Goal: Find specific page/section: Find specific page/section

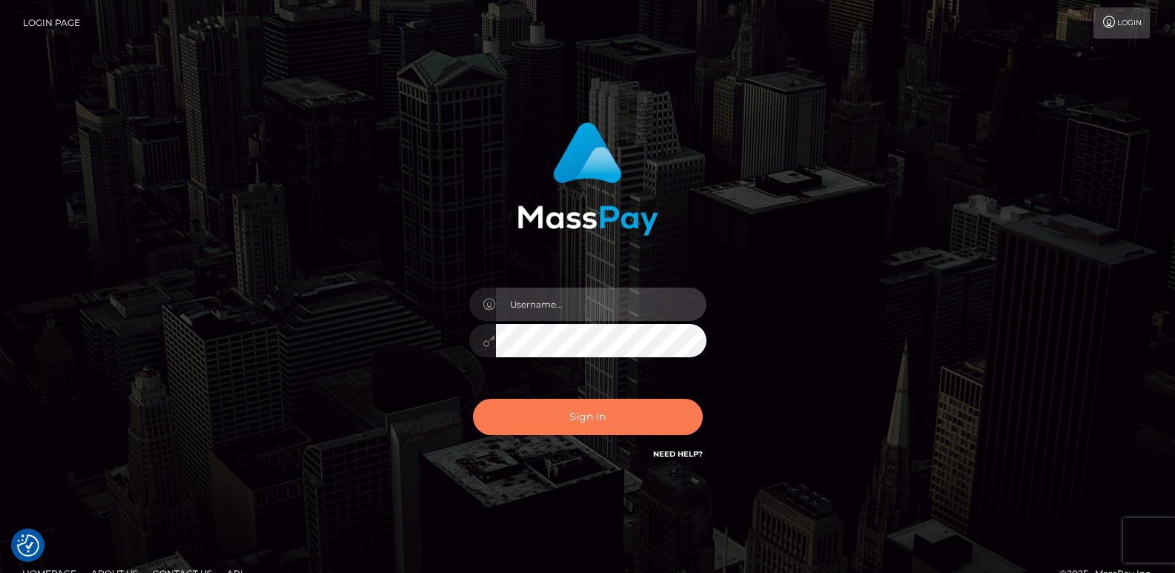
type input "[DOMAIN_NAME]"
click at [586, 418] on button "Sign in" at bounding box center [588, 417] width 230 height 36
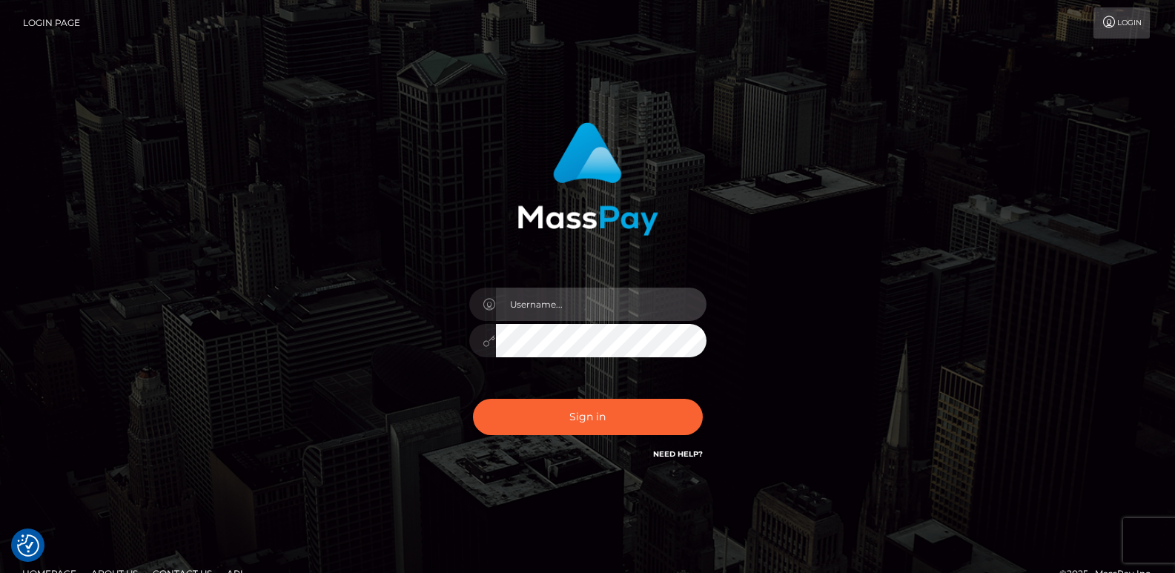
type input "[DOMAIN_NAME]"
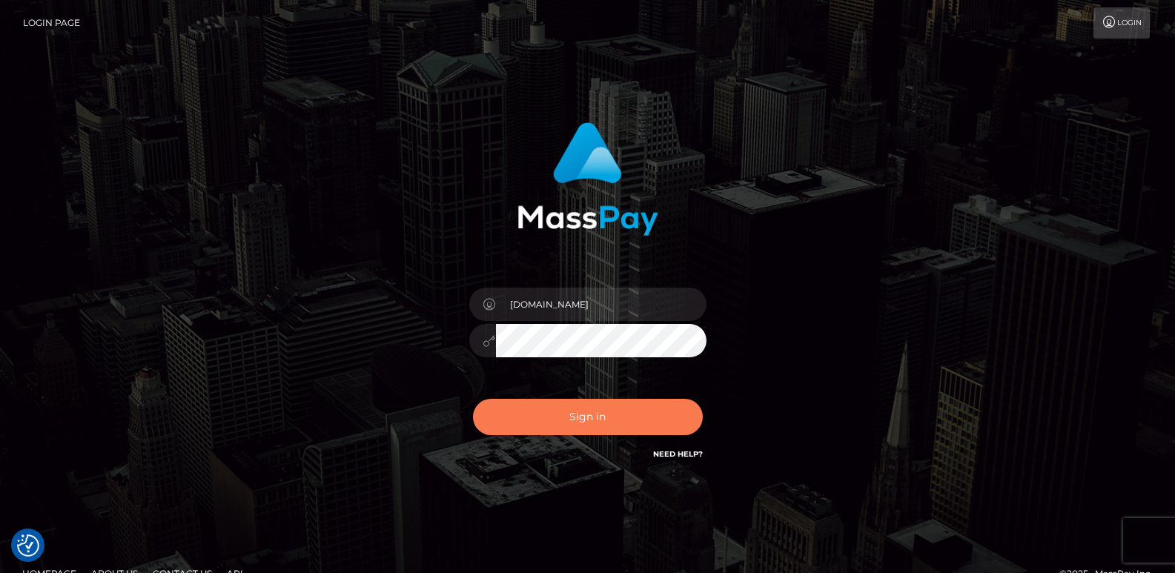
click at [586, 418] on button "Sign in" at bounding box center [588, 417] width 230 height 36
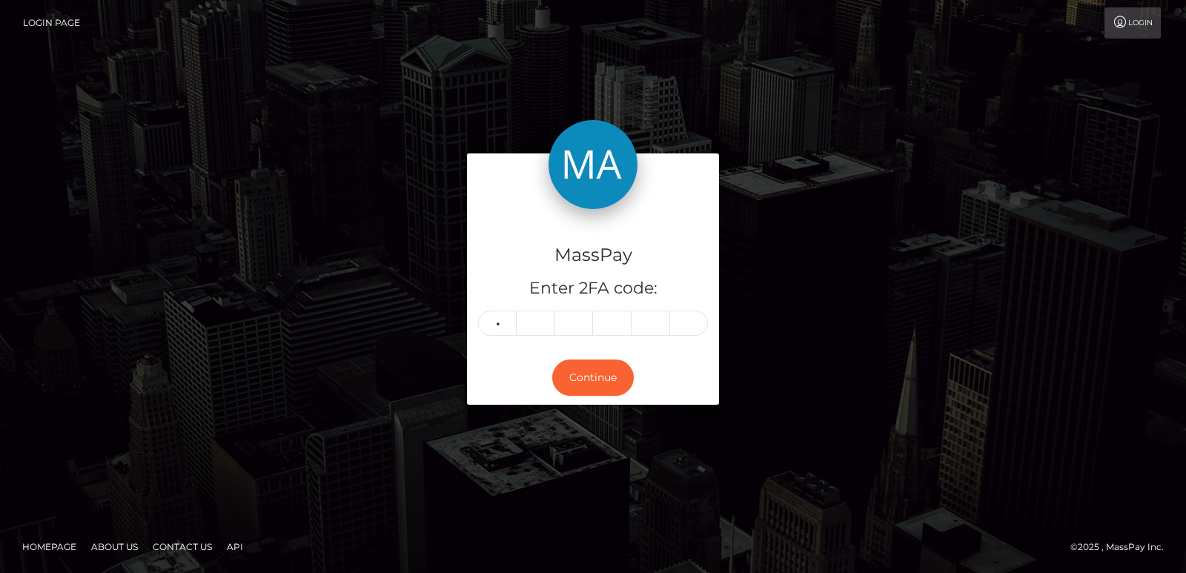
type input "6"
type input "2"
type input "0"
type input "3"
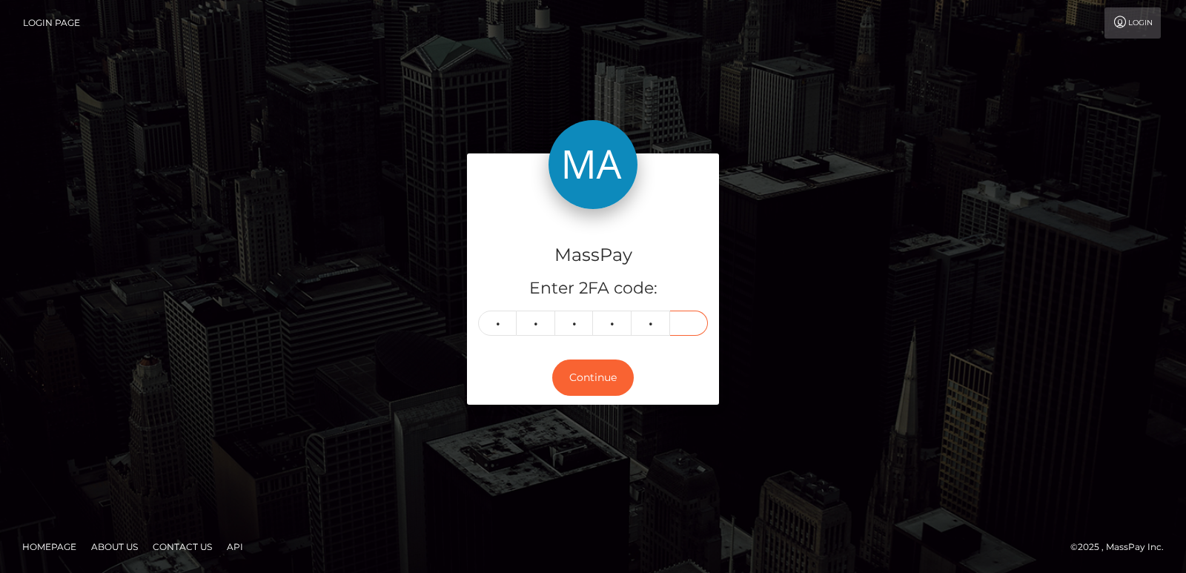
type input "5"
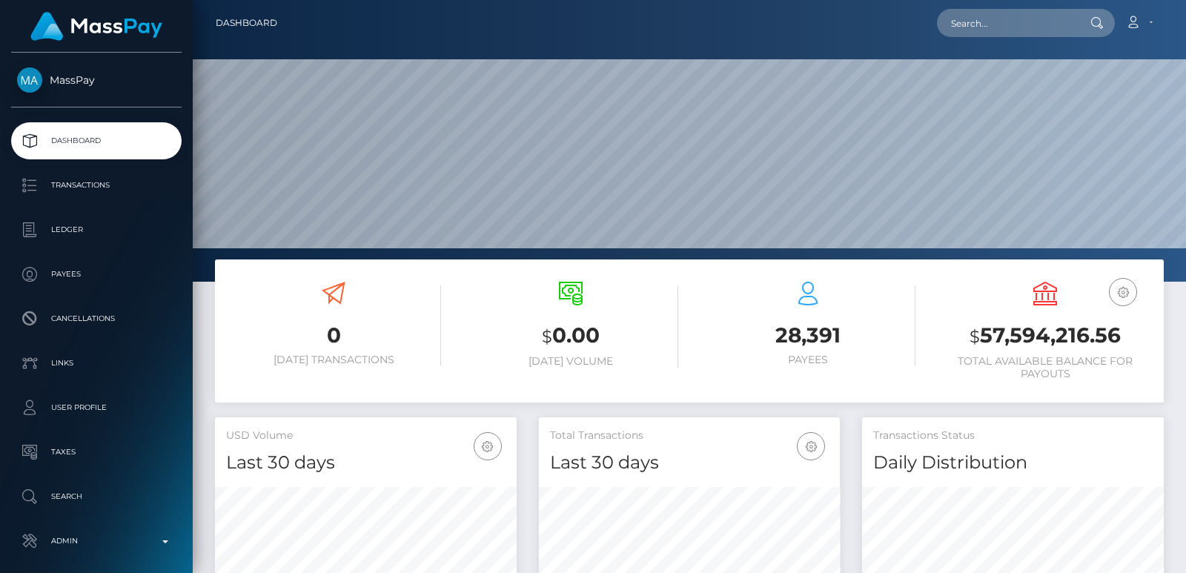
scroll to position [475, 301]
click at [1006, 17] on input "text" at bounding box center [1006, 23] width 139 height 28
paste input "donnieray317@gmail.com"
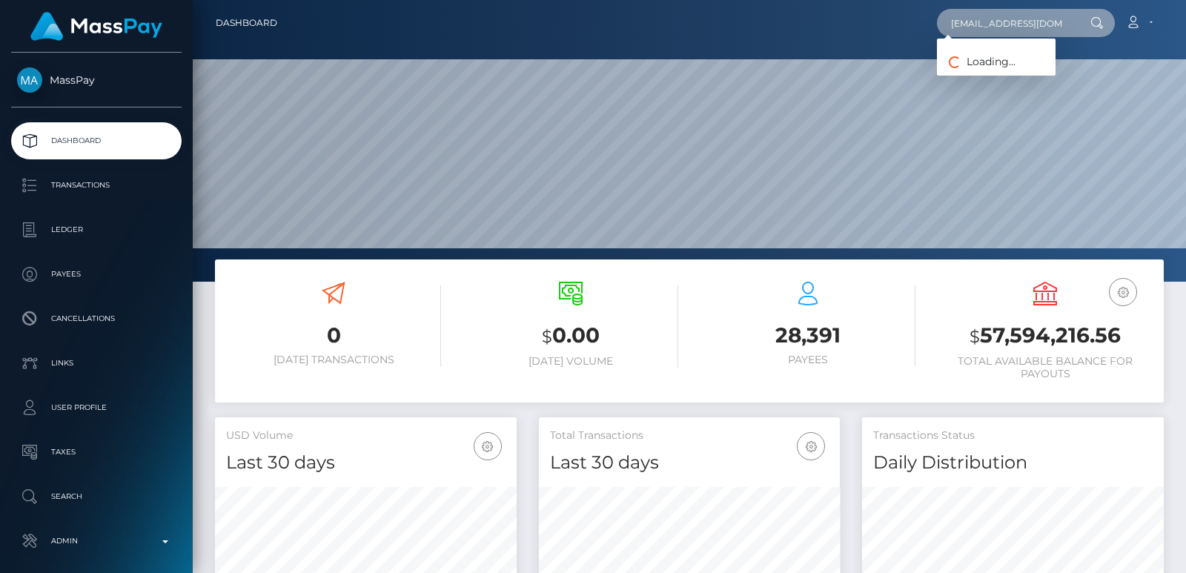
scroll to position [0, 4]
type input "donnieray317@gmail.com"
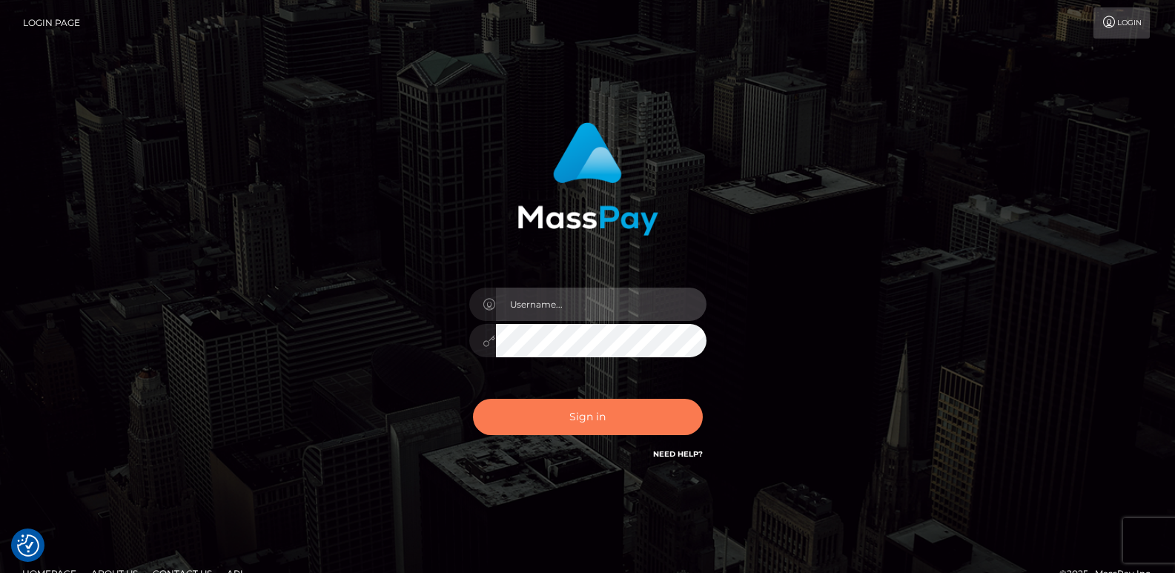
type input "ts2.es"
click at [597, 423] on button "Sign in" at bounding box center [588, 417] width 230 height 36
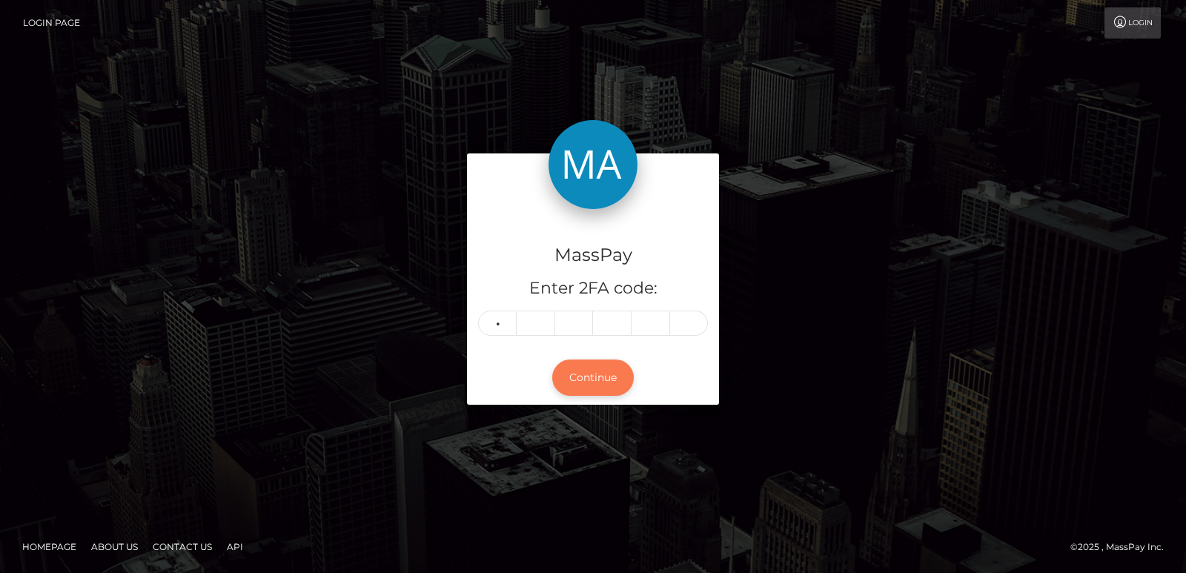
type input "4"
type input "2"
type input "4"
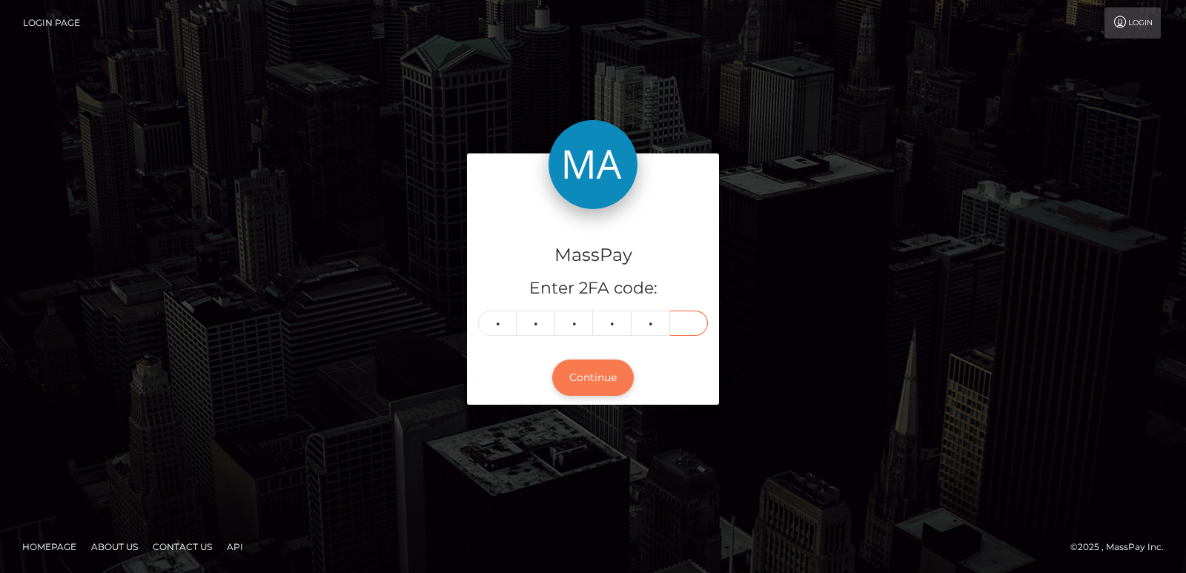
type input "2"
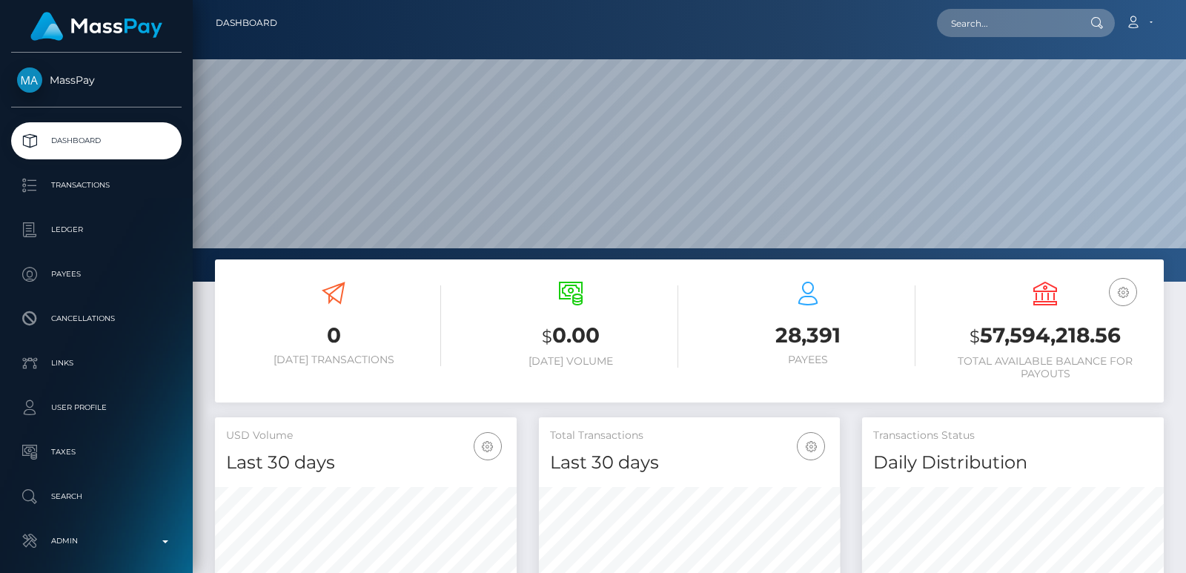
scroll to position [475, 301]
click at [962, 13] on input "text" at bounding box center [1006, 23] width 139 height 28
paste input "photodirve@gmail.com"
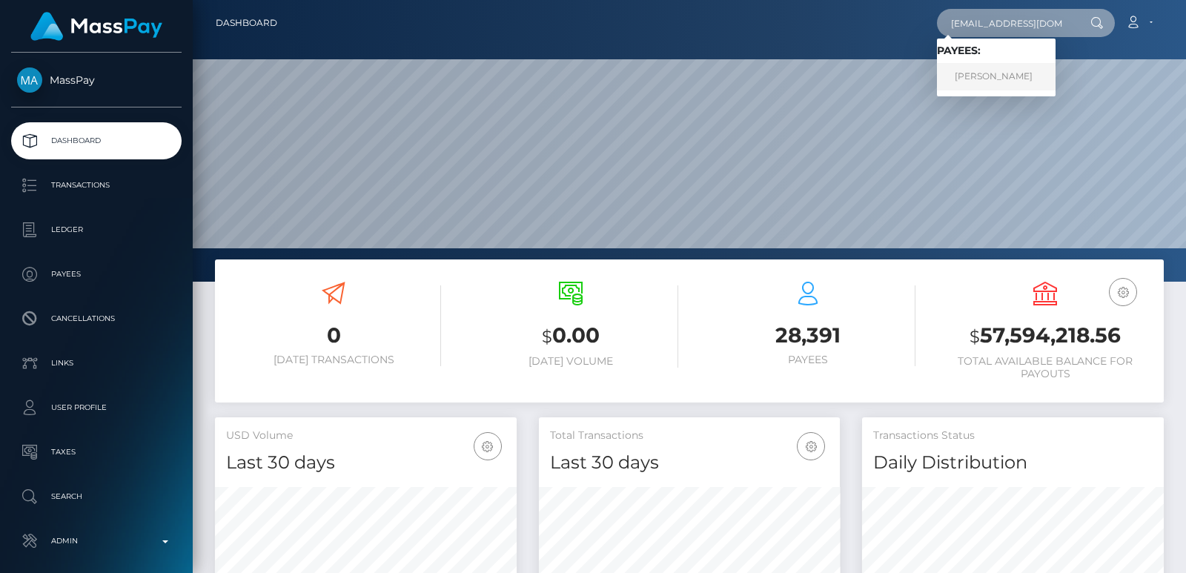
type input "photodirve@gmail.com"
click at [971, 73] on link "USHNIK DAS" at bounding box center [996, 76] width 119 height 27
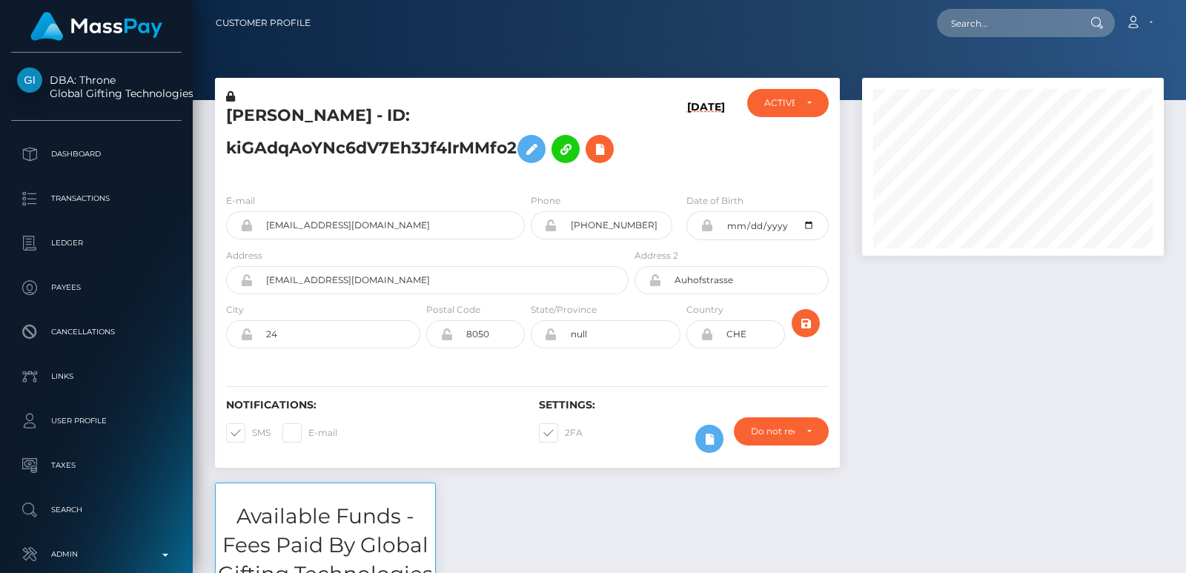
scroll to position [178, 301]
click at [972, 23] on input "text" at bounding box center [1006, 23] width 139 height 28
paste input "photodirve@gmail.com"
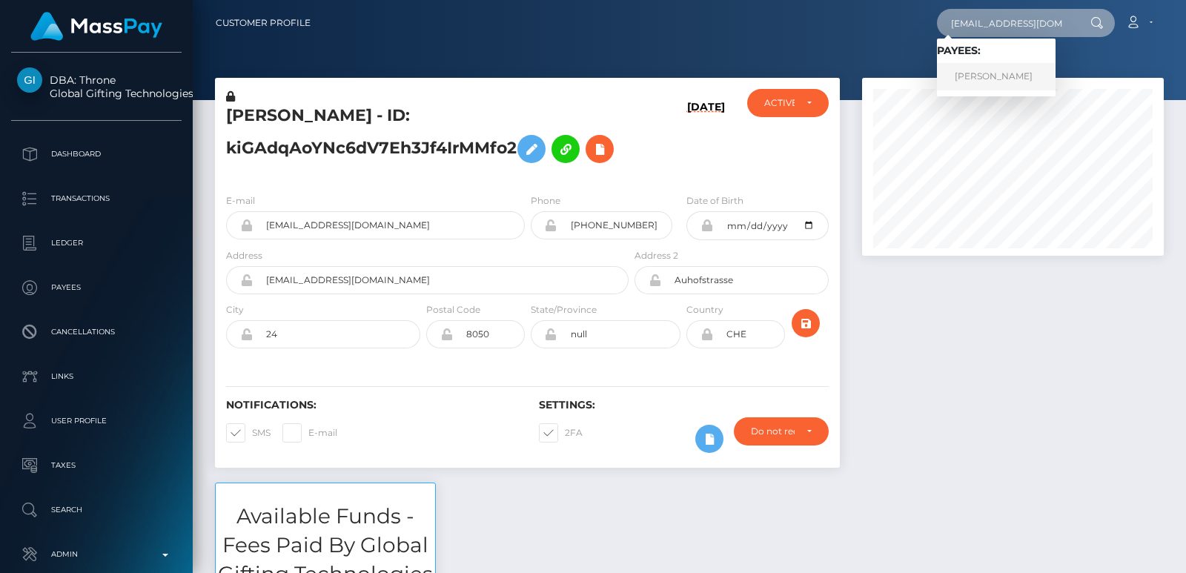
type input "photodirve@gmail.com"
click at [980, 79] on link "USHNIK DAS" at bounding box center [996, 76] width 119 height 27
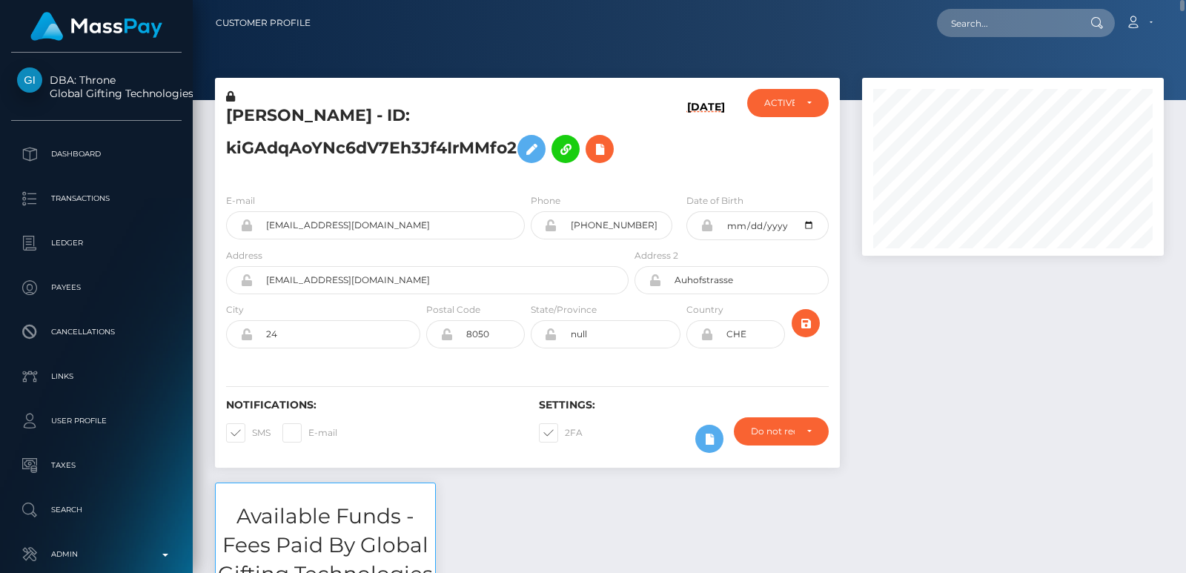
click at [273, 118] on h5 "USHNIK DAS - ID: kiGAdqAoYNc6dV7Eh3Jf4IrMMfo2" at bounding box center [423, 138] width 394 height 66
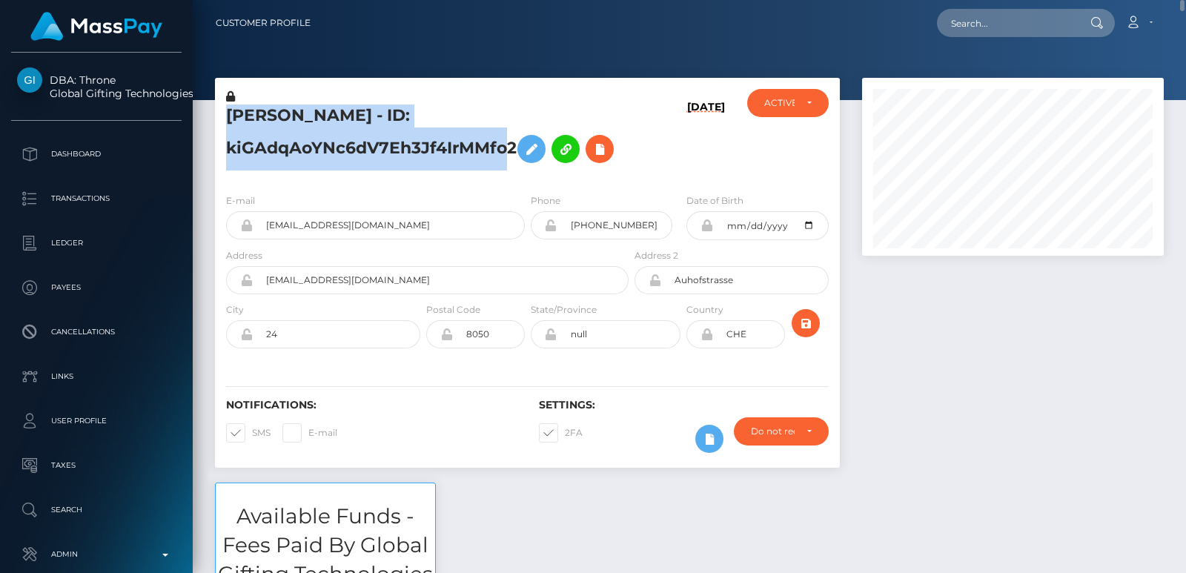
click at [273, 118] on h5 "[PERSON_NAME] - ID: kiGAdqAoYNc6dV7Eh3Jf4IrMMfo2" at bounding box center [423, 138] width 394 height 66
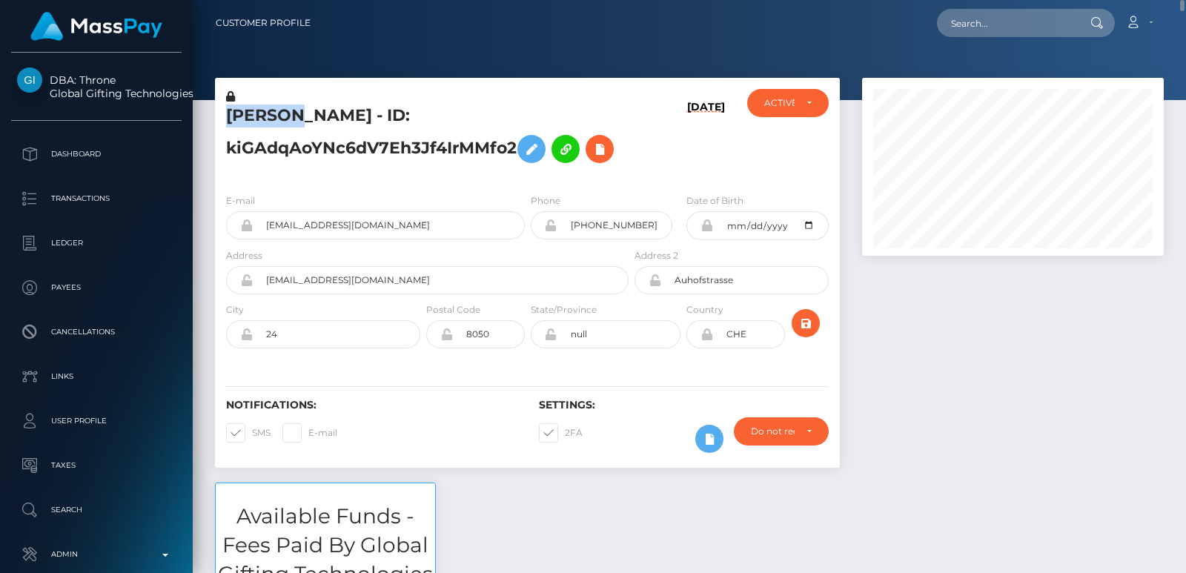
click at [273, 118] on h5 "[PERSON_NAME] - ID: kiGAdqAoYNc6dV7Eh3Jf4IrMMfo2" at bounding box center [423, 138] width 394 height 66
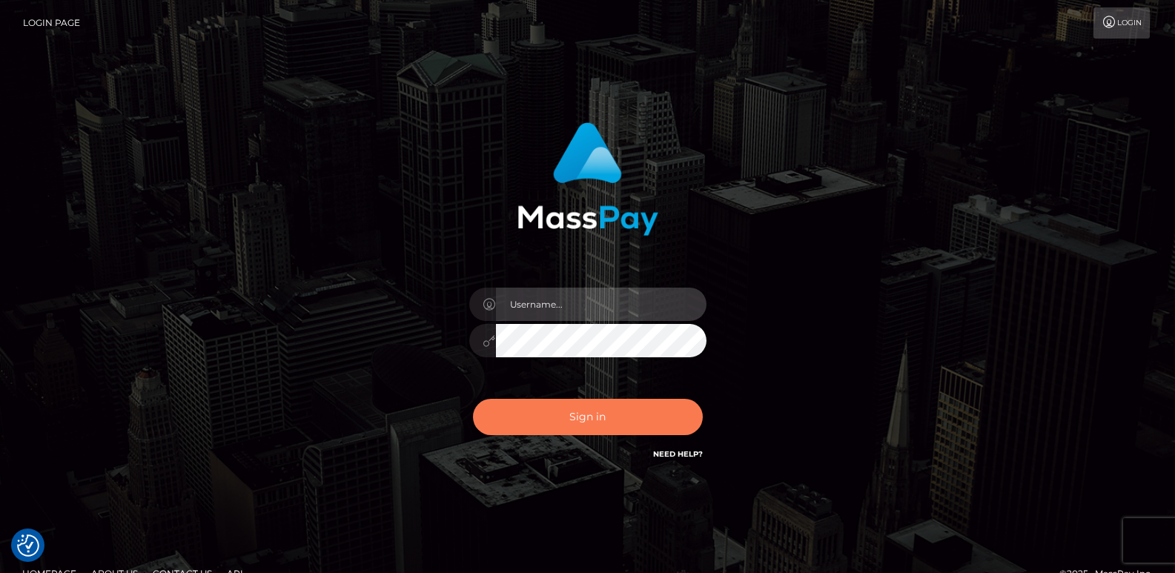
type input "ts2.es"
click at [563, 407] on button "Sign in" at bounding box center [588, 417] width 230 height 36
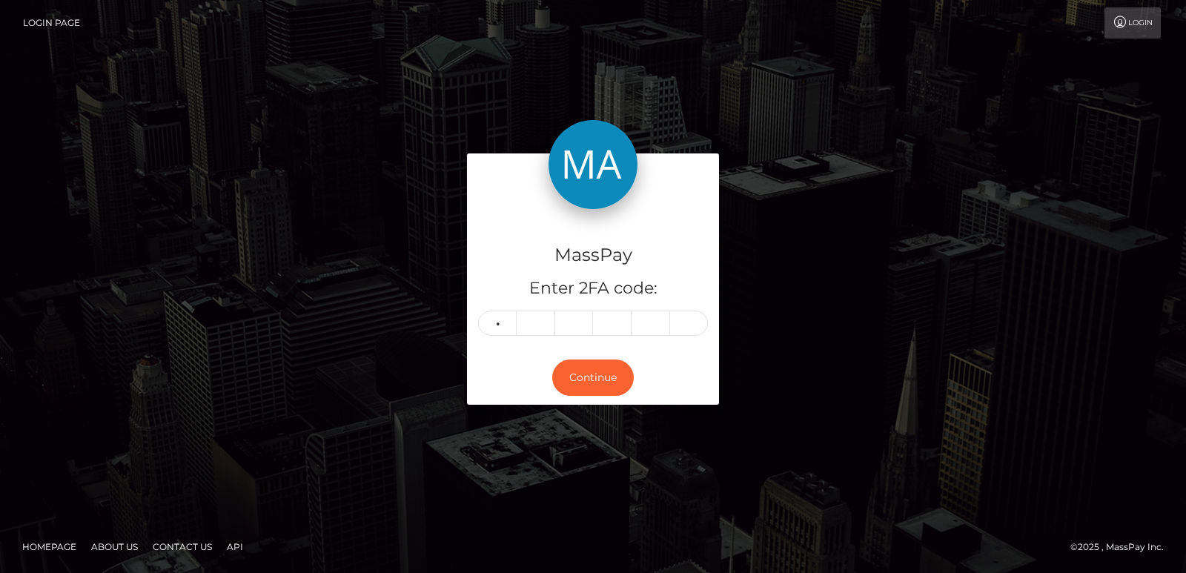
type input "5"
type input "6"
type input "1"
type input "0"
type input "8"
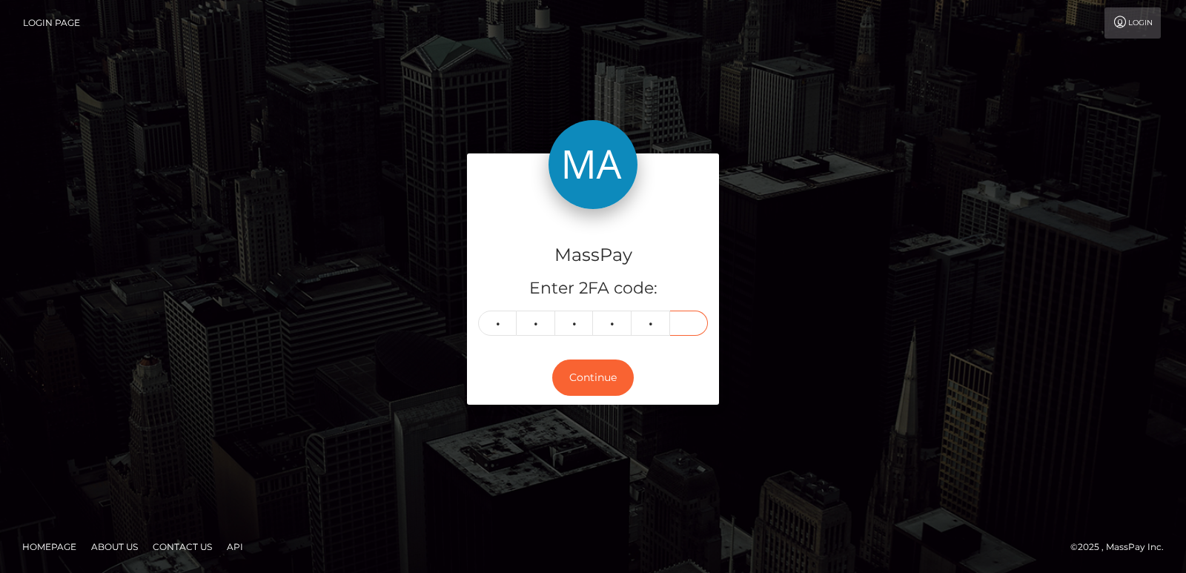
type input "9"
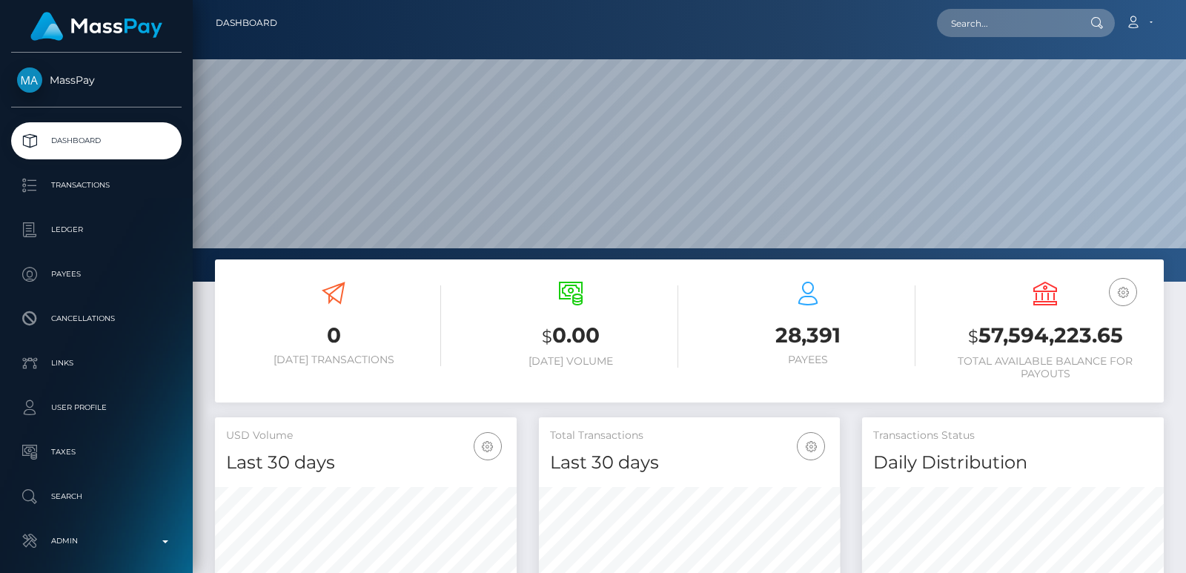
scroll to position [263, 301]
click at [981, 26] on input "text" at bounding box center [1006, 23] width 139 height 28
paste input "[EMAIL_ADDRESS][DOMAIN_NAME]"
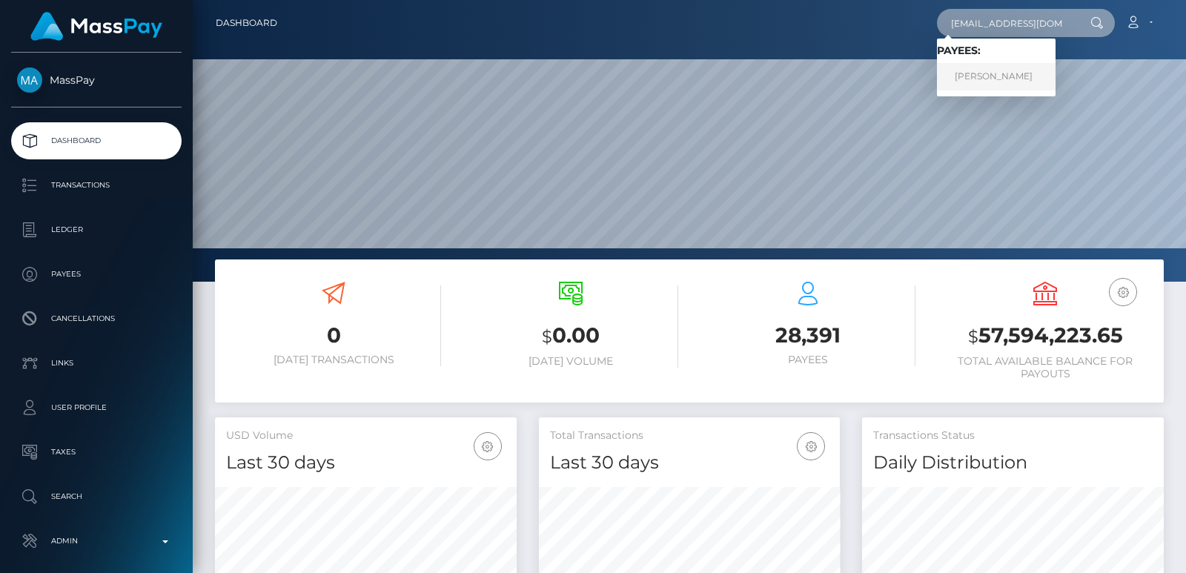
type input "[EMAIL_ADDRESS][DOMAIN_NAME]"
click at [989, 81] on link "USHNIK DAS" at bounding box center [996, 76] width 119 height 27
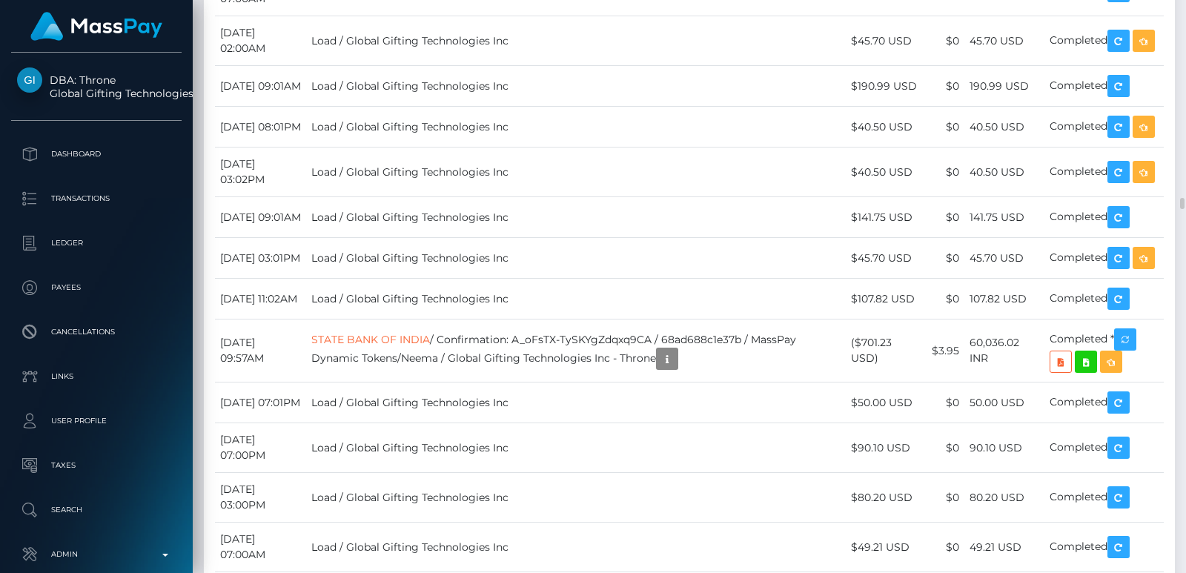
scroll to position [8805, 0]
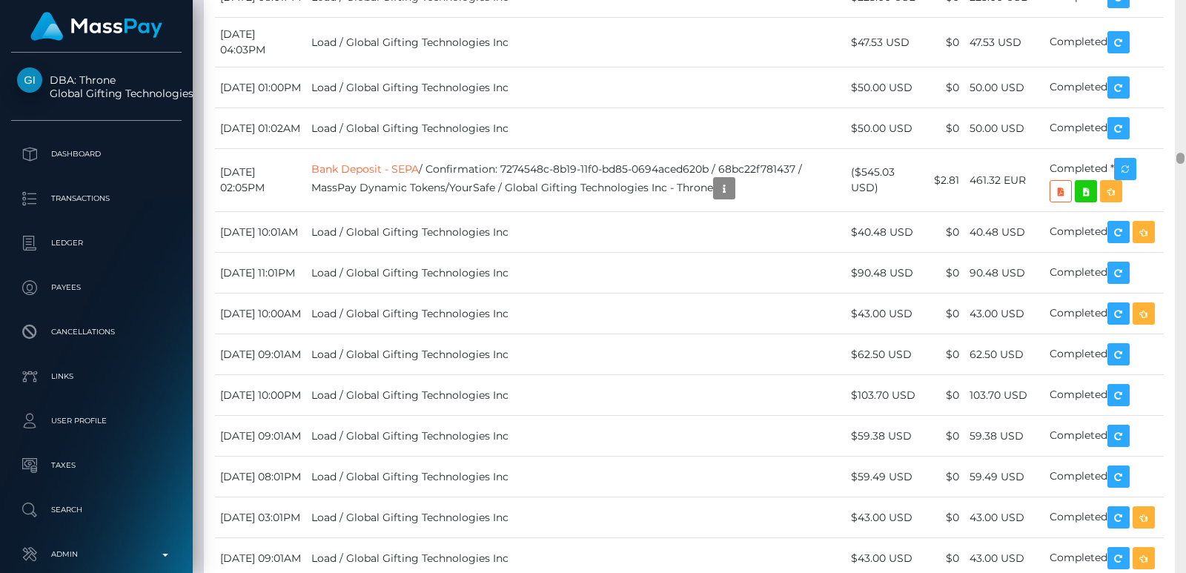
click at [1184, 77] on div at bounding box center [1180, 286] width 11 height 573
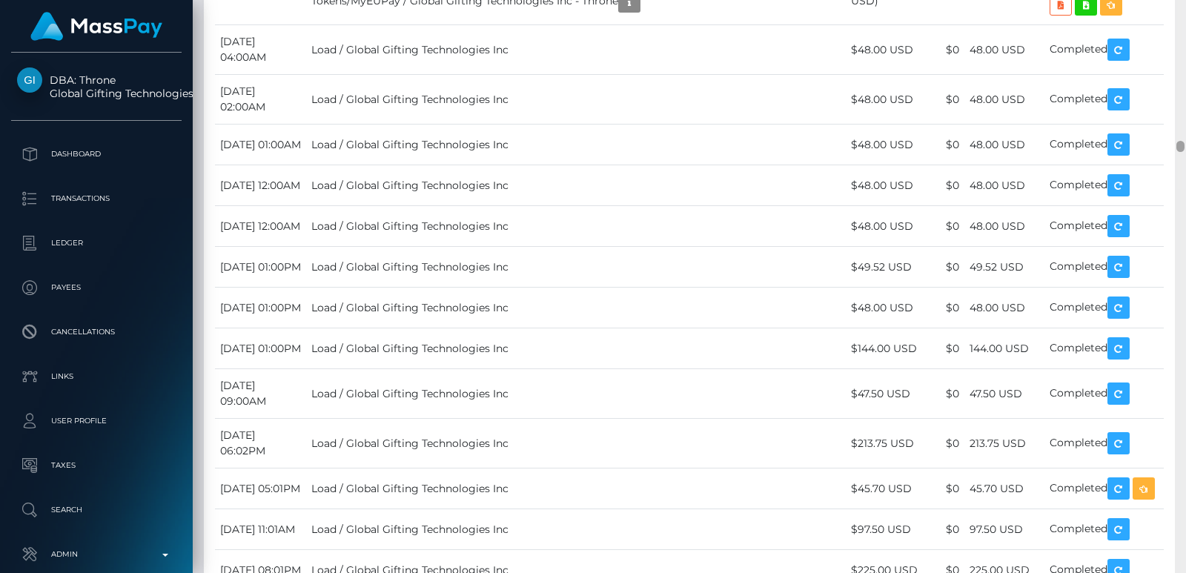
click at [1184, 77] on div at bounding box center [1180, 286] width 11 height 573
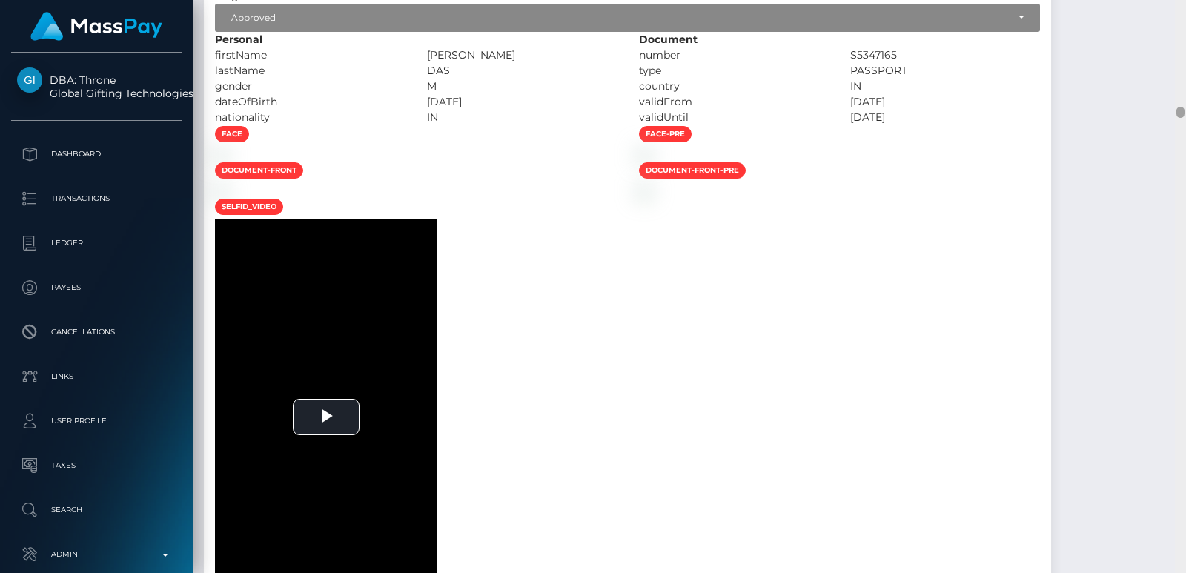
click at [1184, 77] on div at bounding box center [1180, 286] width 11 height 573
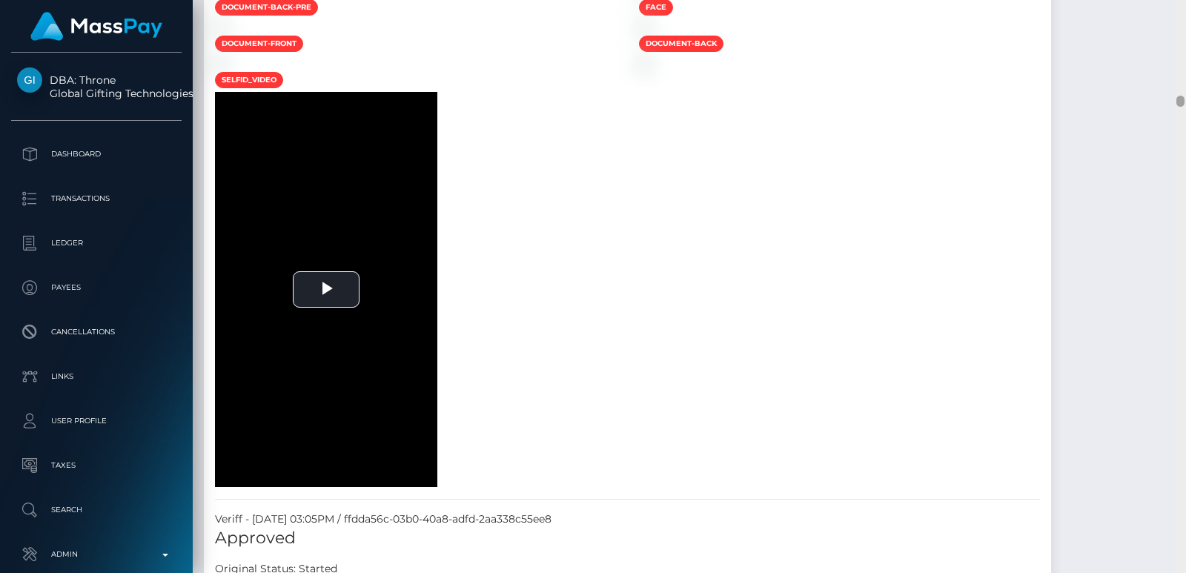
click at [1184, 77] on div at bounding box center [1180, 286] width 11 height 573
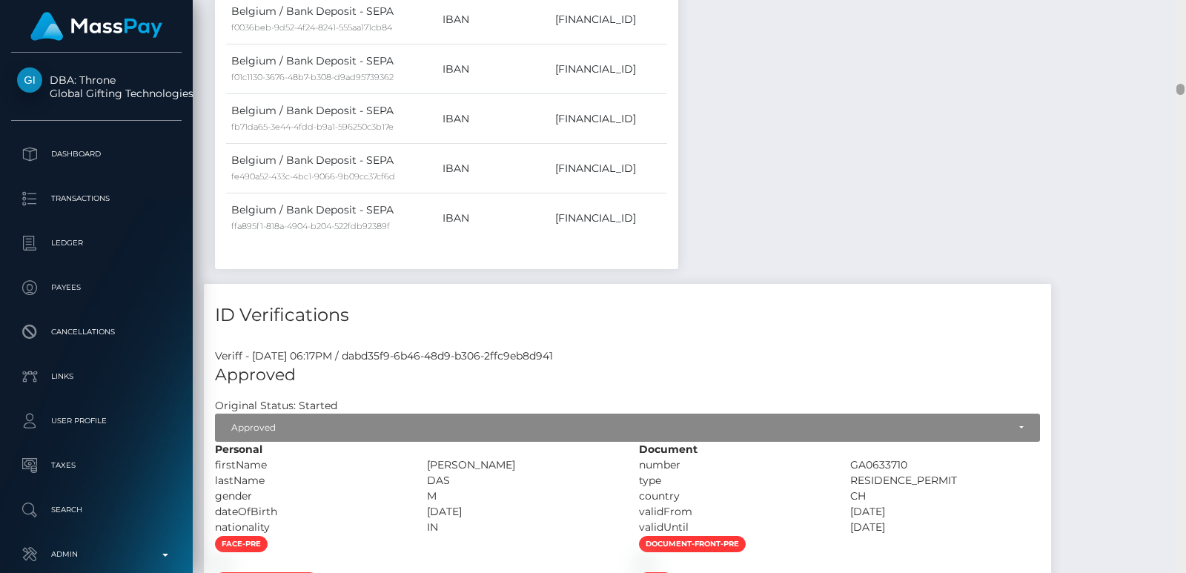
click at [1184, 50] on div at bounding box center [1180, 286] width 11 height 573
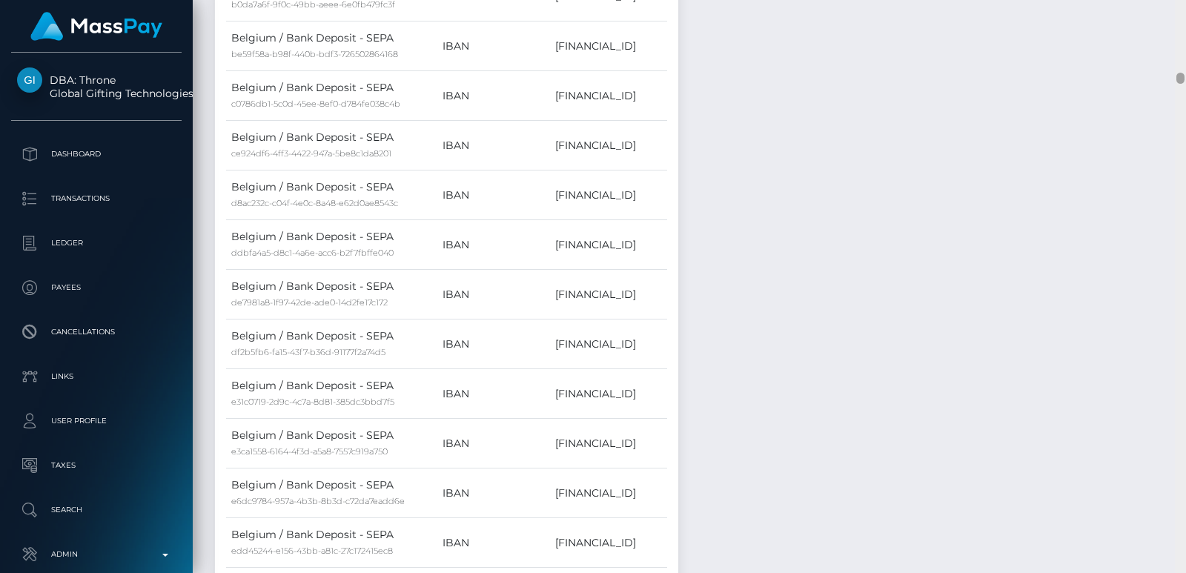
click at [1184, 50] on div at bounding box center [1180, 286] width 11 height 573
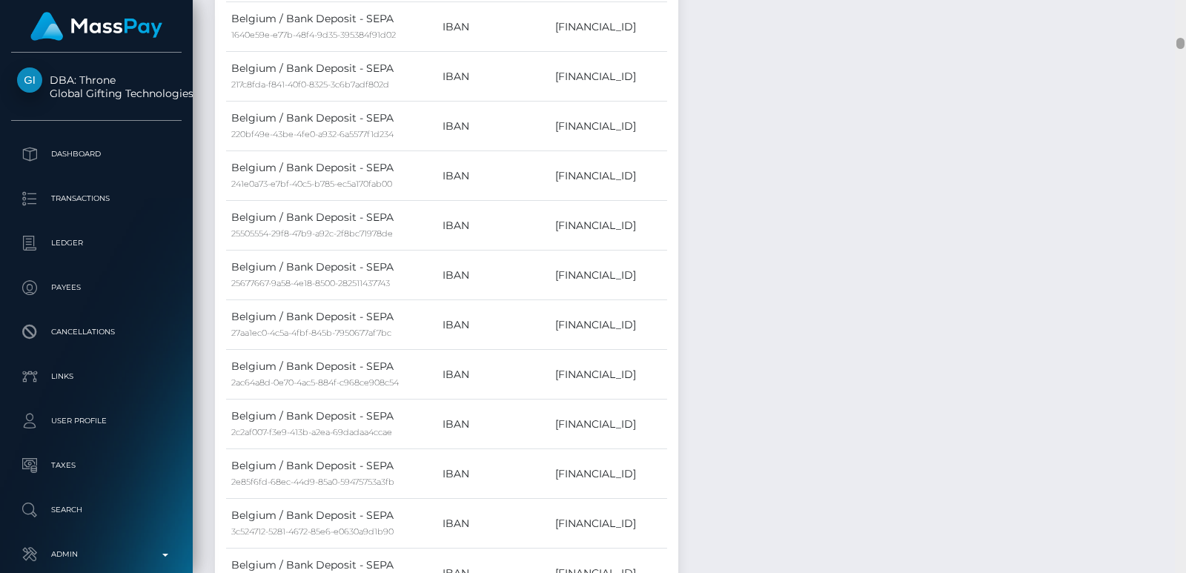
click at [1182, 33] on div at bounding box center [1180, 286] width 11 height 573
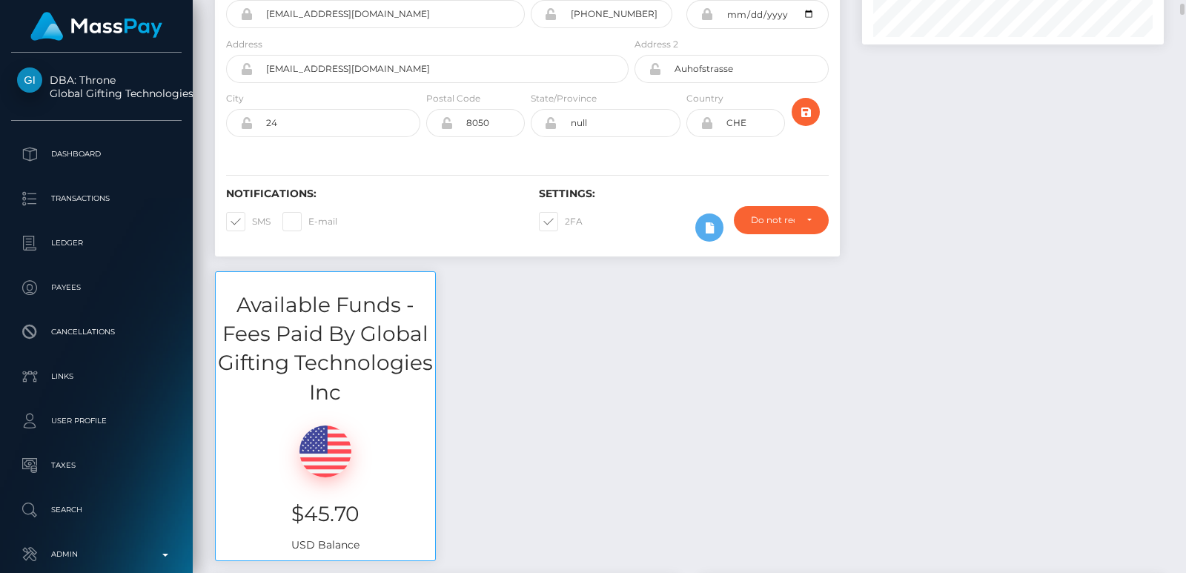
click at [323, 517] on h3 "$45.70" at bounding box center [325, 514] width 197 height 29
copy h3 "$45.70"
